Goal: Complete application form

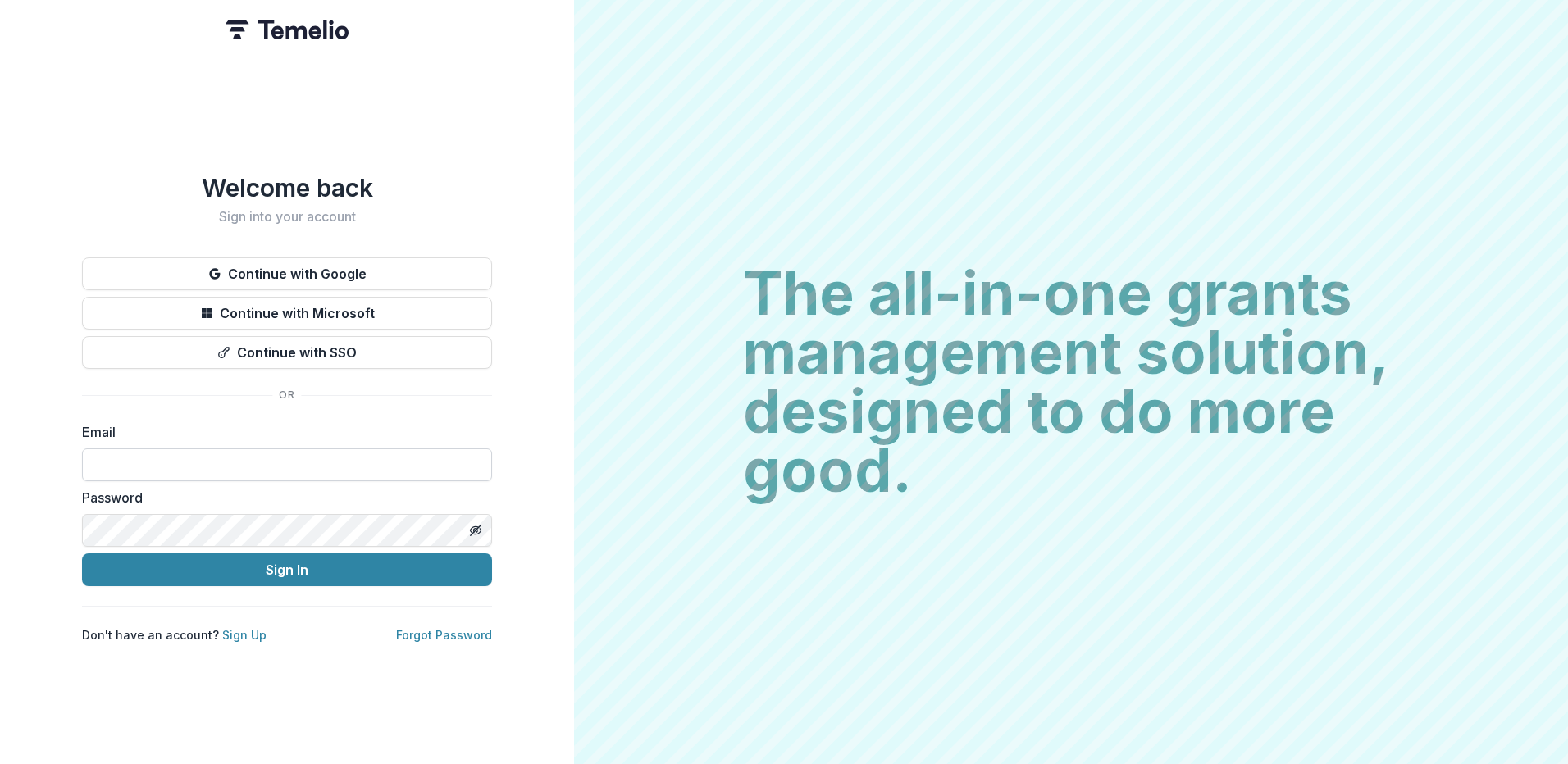
click at [174, 465] on input at bounding box center [286, 465] width 410 height 33
click at [158, 452] on input at bounding box center [286, 465] width 410 height 33
type input "*"
type input "**********"
click at [290, 564] on button "Sign In" at bounding box center [286, 570] width 410 height 33
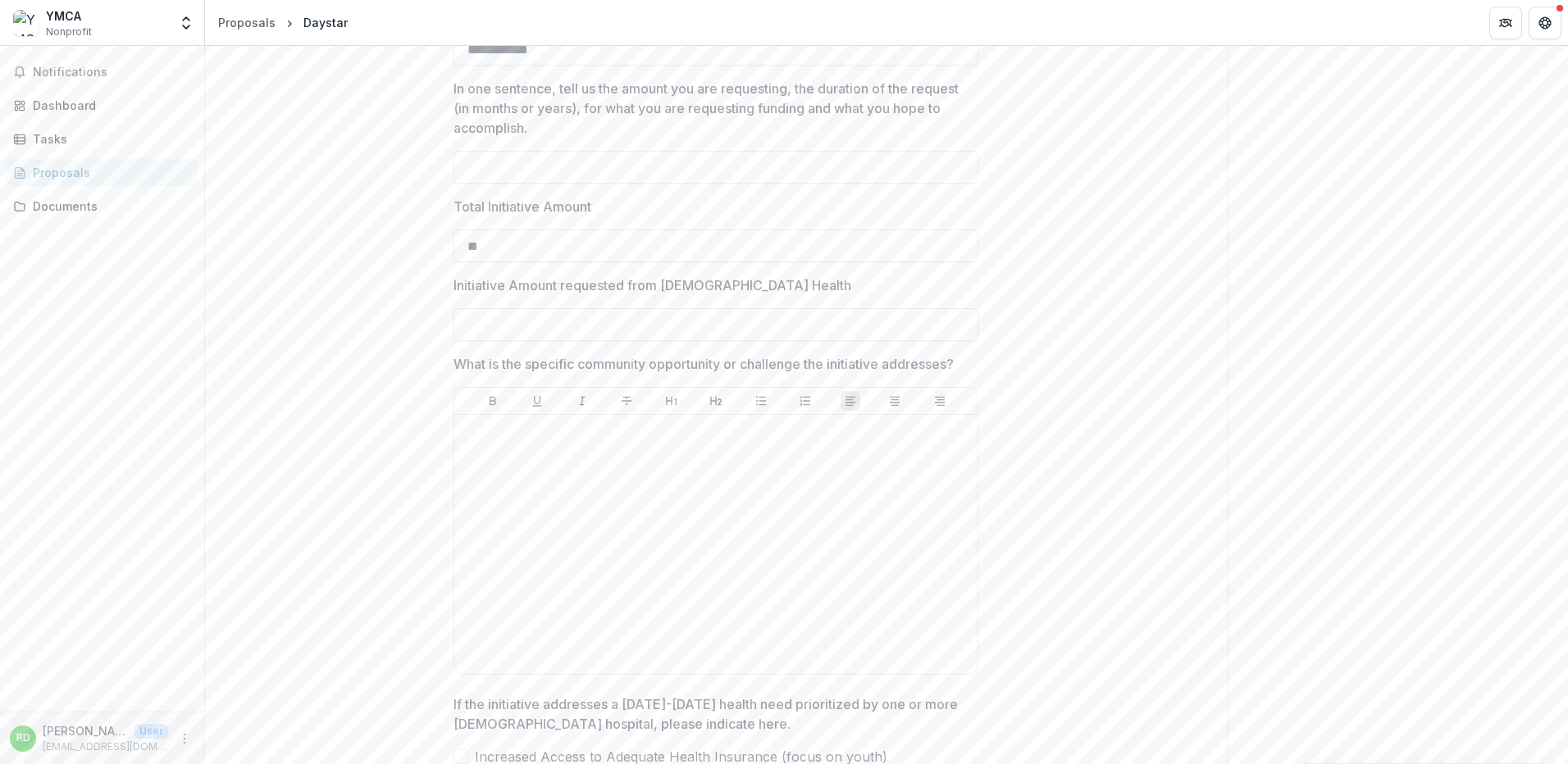
scroll to position [677, 0]
click at [527, 335] on input "Initiative Amount requested from [DEMOGRAPHIC_DATA] Health" at bounding box center [716, 319] width 525 height 33
type input "*******"
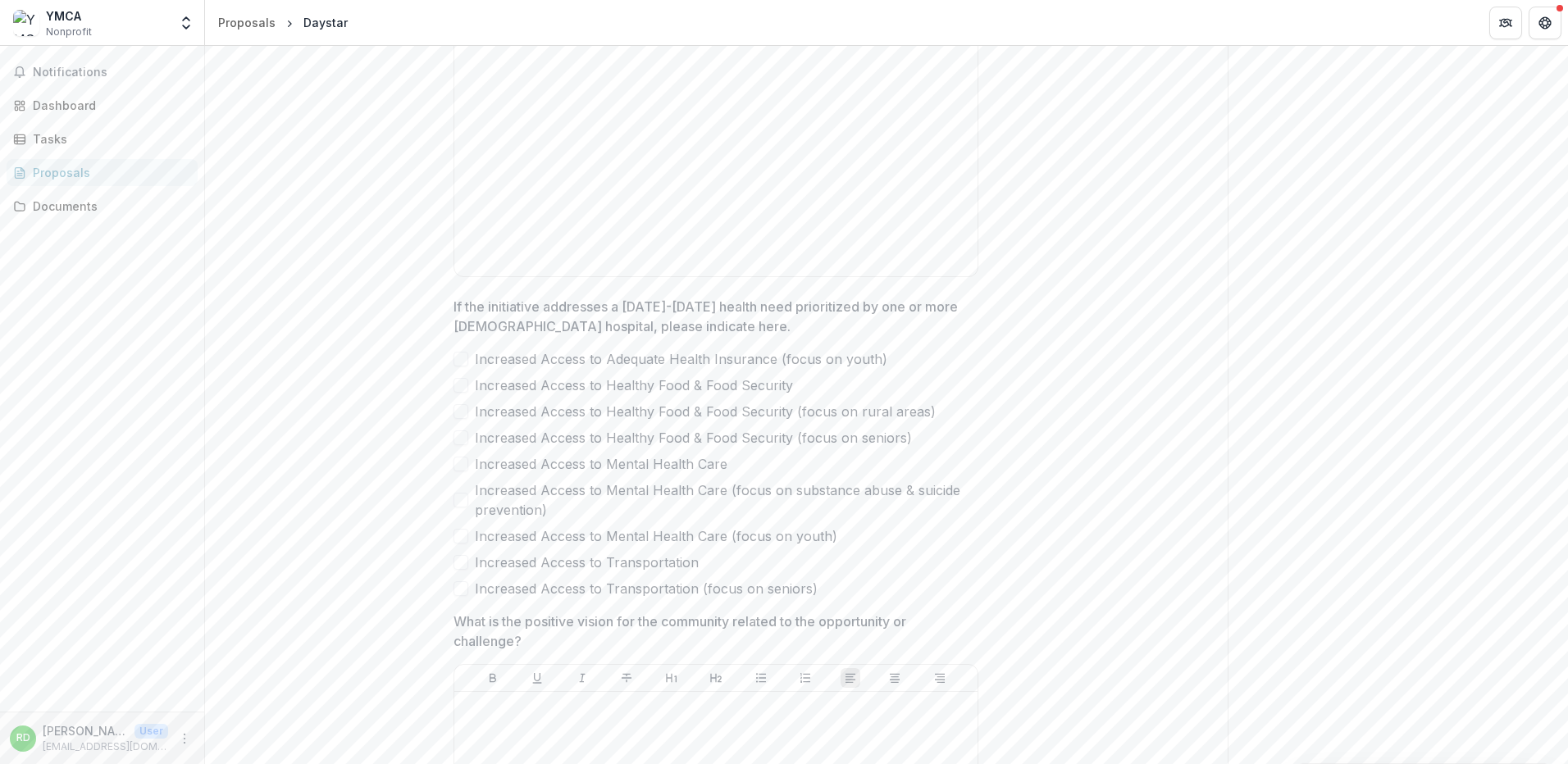
scroll to position [1075, 0]
click at [459, 465] on span at bounding box center [460, 458] width 15 height 15
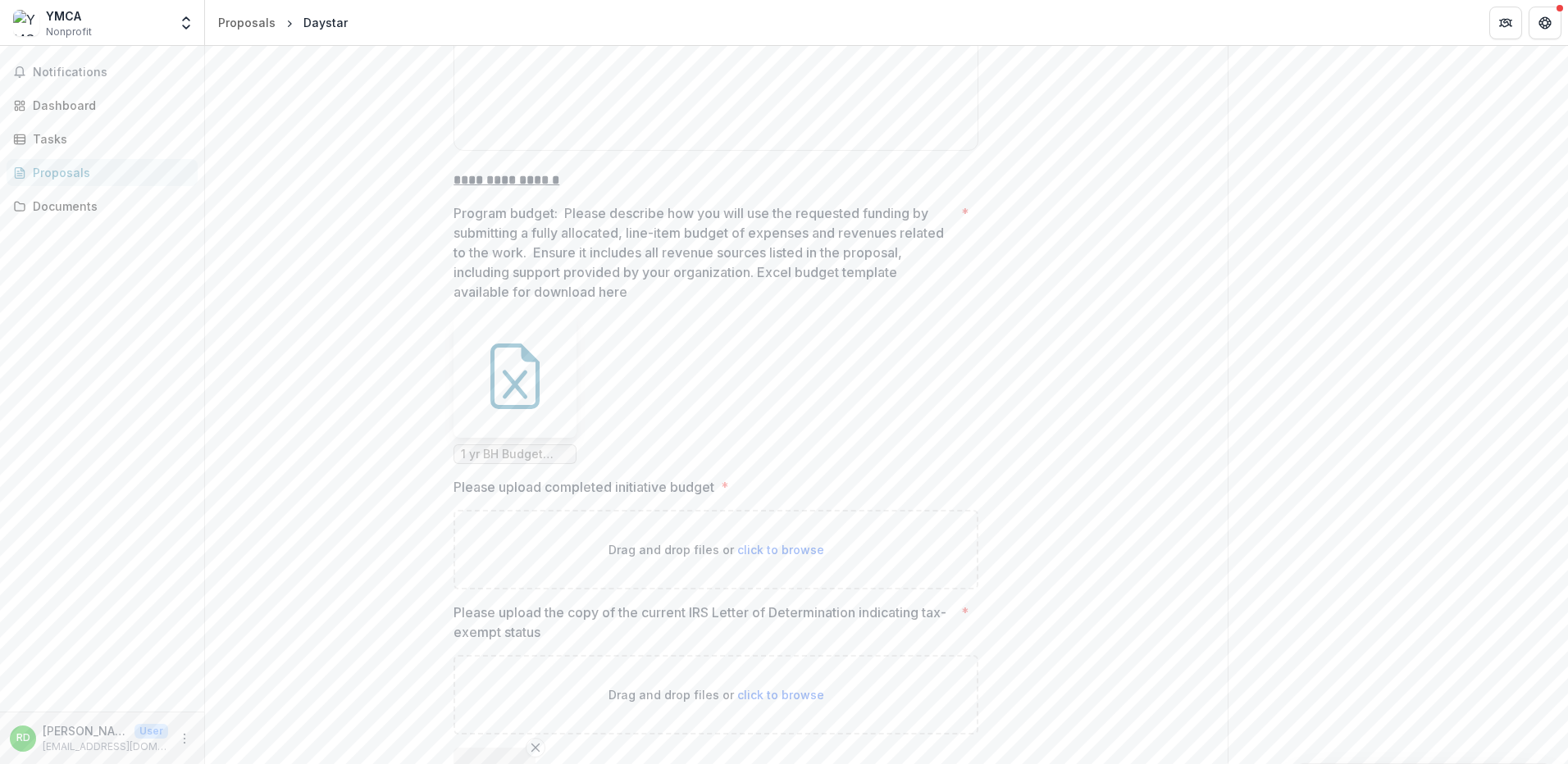
scroll to position [3873, 0]
click at [508, 393] on icon at bounding box center [515, 378] width 25 height 29
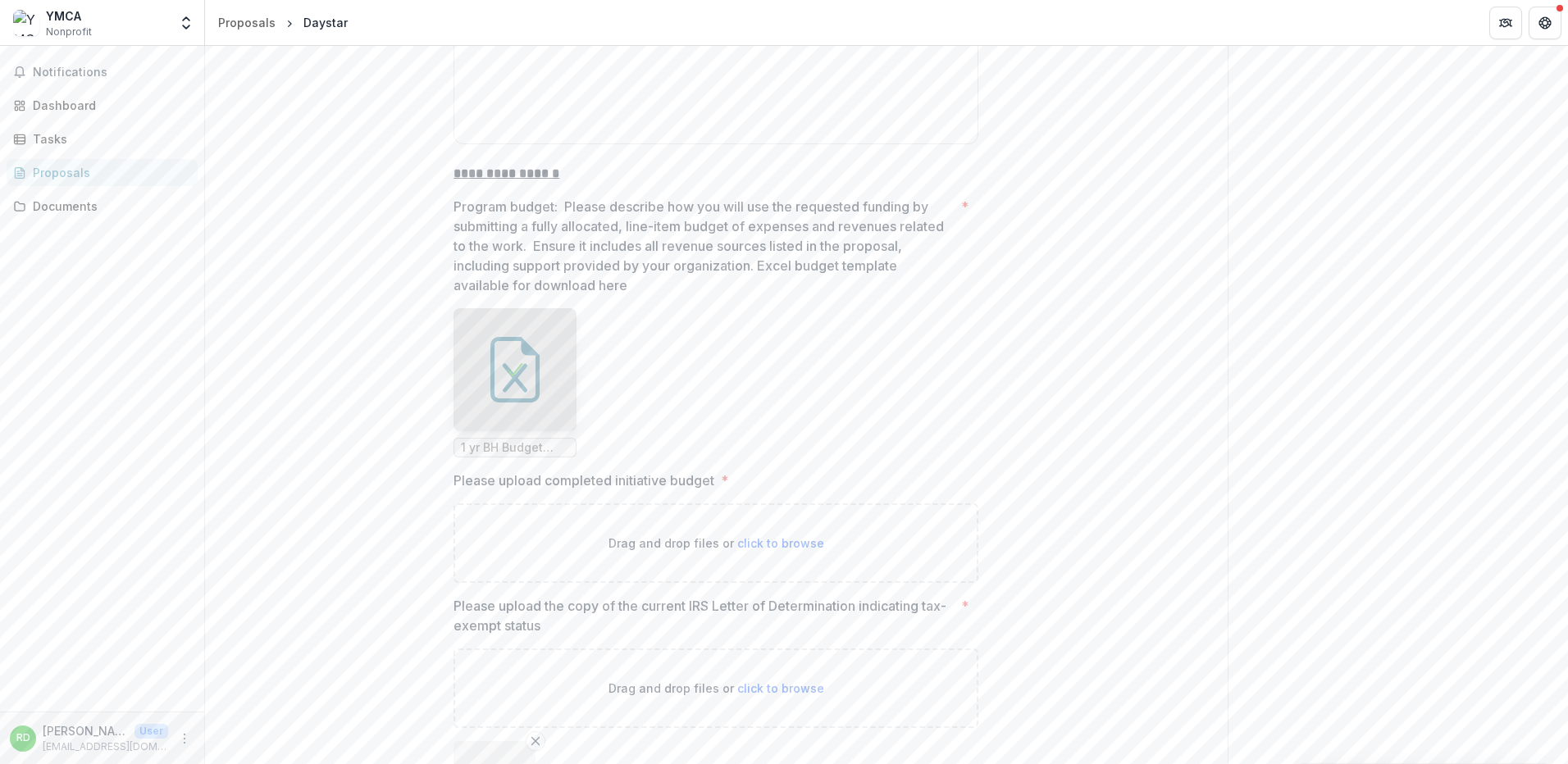
click at [885, 457] on ul "1 yr BH Budget Template.xlsx" at bounding box center [716, 383] width 525 height 149
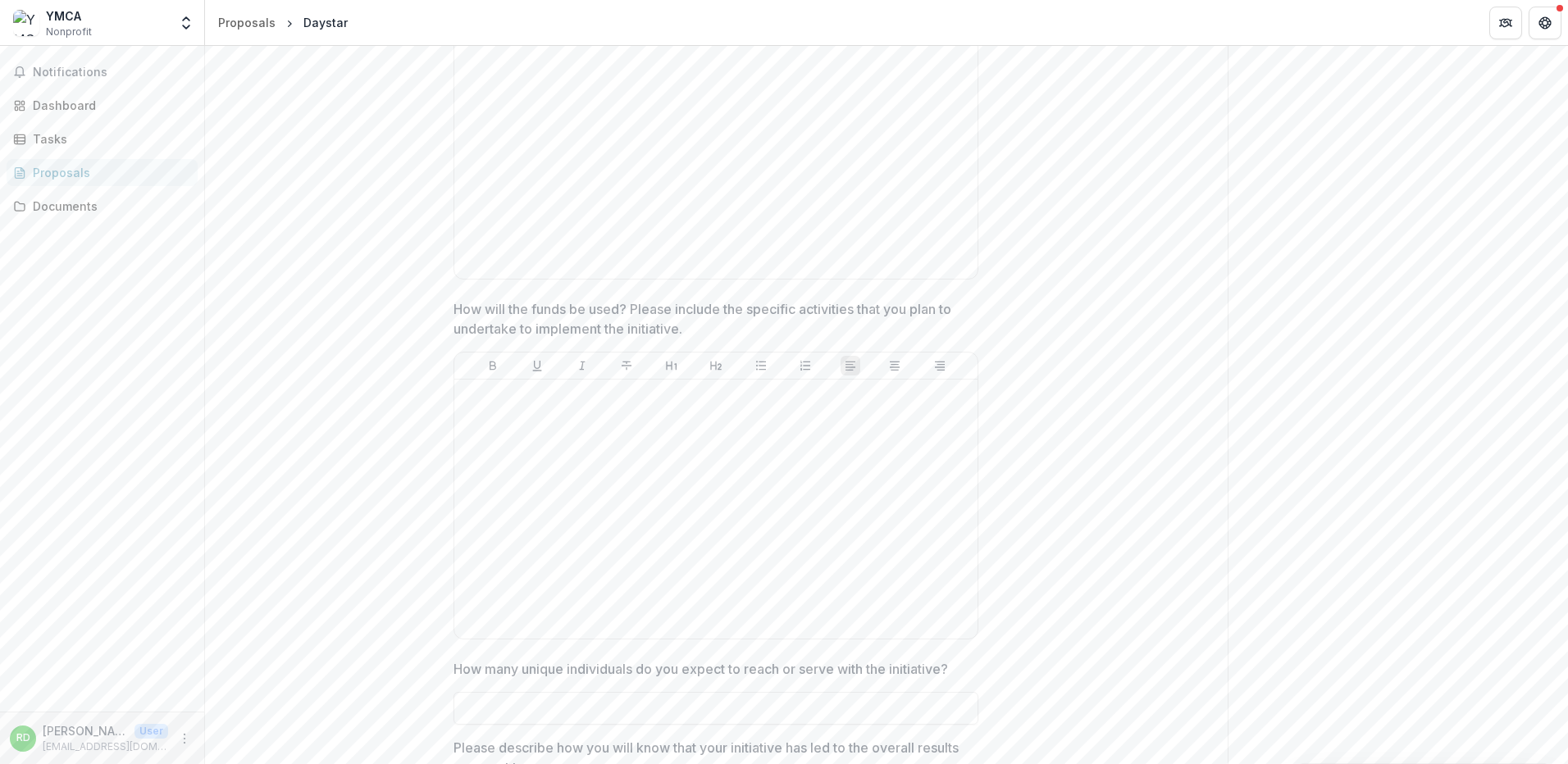
scroll to position [2032, 0]
